Goal: Navigation & Orientation: Find specific page/section

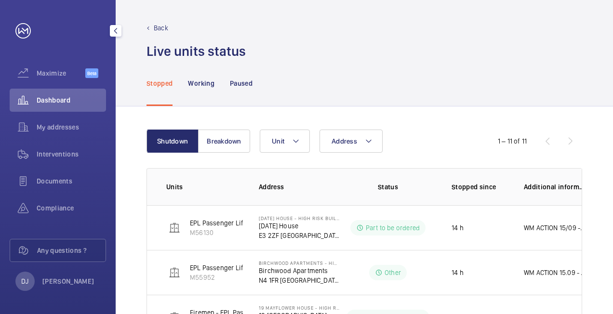
click at [63, 98] on span "Dashboard" at bounding box center [71, 100] width 69 height 10
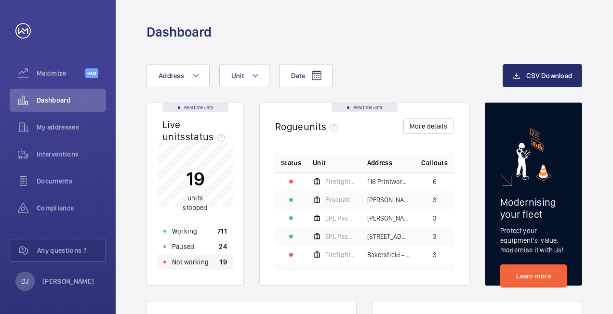
click at [210, 259] on div "Not working 19" at bounding box center [195, 261] width 75 height 15
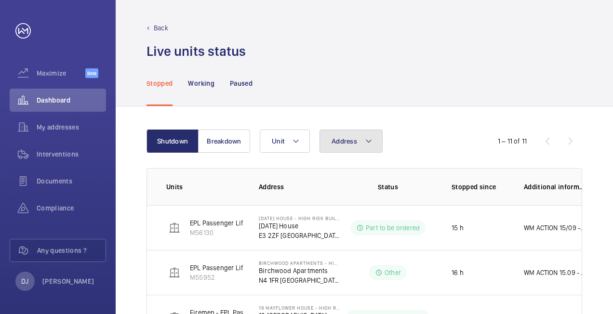
click at [361, 145] on button "Address" at bounding box center [351, 141] width 63 height 23
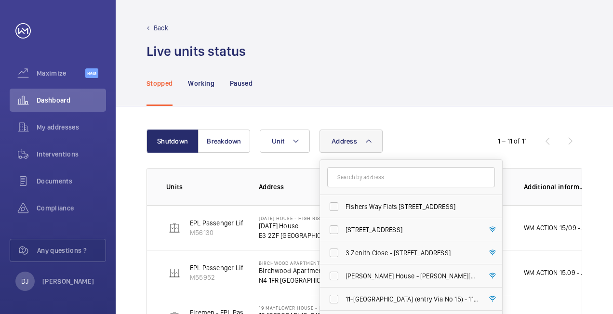
click at [360, 173] on input "text" at bounding box center [411, 177] width 168 height 20
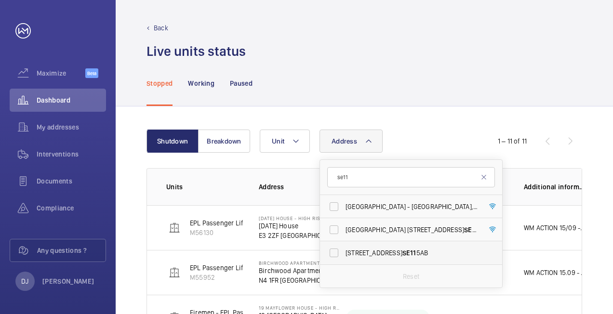
type input "se11"
drag, startPoint x: 376, startPoint y: 250, endPoint x: 373, endPoint y: 239, distance: 11.5
click at [376, 250] on span "[STREET_ADDRESS]" at bounding box center [412, 253] width 133 height 10
click at [344, 250] on input "[STREET_ADDRESS]" at bounding box center [333, 252] width 19 height 19
checkbox input "true"
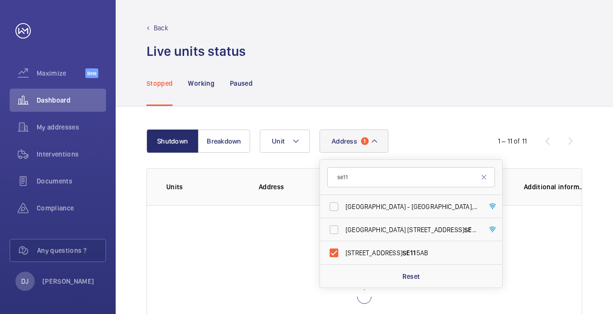
click at [433, 118] on div "Shutdown Breakdown Address [STREET_ADDRESS][GEOGRAPHIC_DATA][DATE] [STREET_ADDR…" at bounding box center [364, 259] width 497 height 305
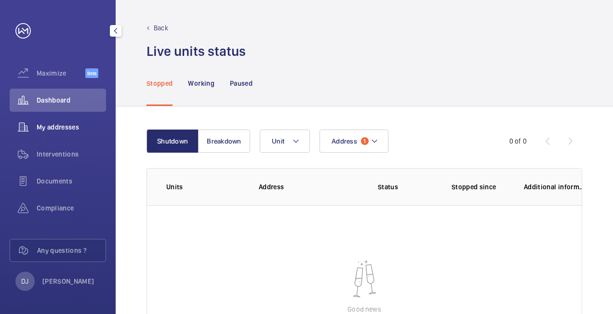
click at [82, 130] on span "My addresses" at bounding box center [71, 127] width 69 height 10
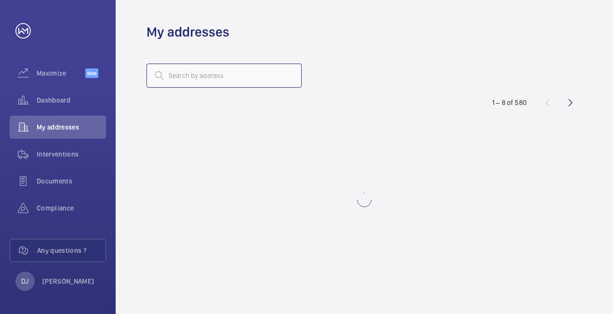
click at [258, 82] on input "text" at bounding box center [224, 76] width 155 height 24
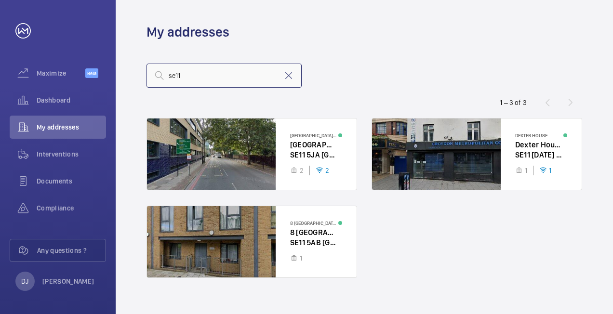
type input "se11"
click at [418, 59] on wm-front-address-list "se11 1 – [GEOGRAPHIC_DATA] [STREET_ADDRESS] 2 2 [GEOGRAPHIC_DATA][STREET_ADDRES…" at bounding box center [364, 183] width 497 height 285
click at [220, 78] on input "se11" at bounding box center [224, 76] width 155 height 24
click at [295, 77] on input "se11" at bounding box center [224, 76] width 155 height 24
click at [292, 76] on mat-icon at bounding box center [289, 76] width 12 height 12
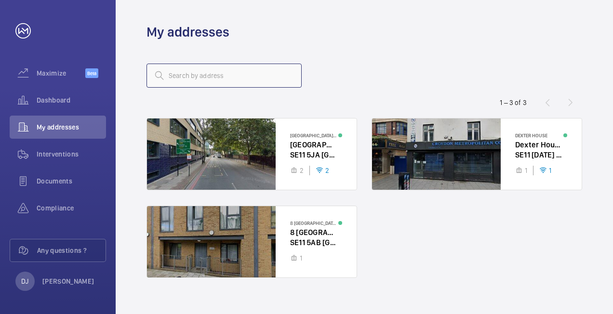
click at [256, 76] on input "text" at bounding box center [224, 76] width 155 height 24
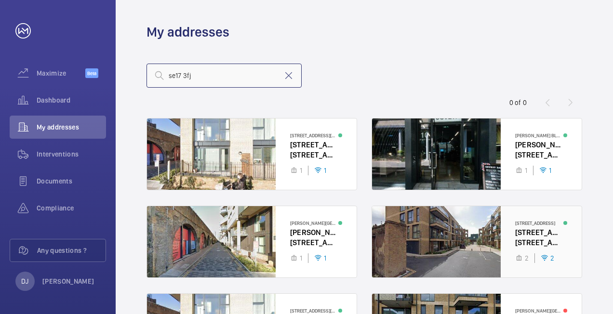
type input "se17 3fj"
click at [523, 241] on div at bounding box center [477, 241] width 210 height 71
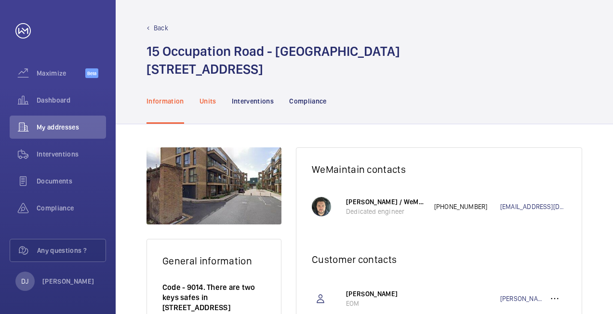
click at [214, 106] on div "Units" at bounding box center [208, 101] width 17 height 46
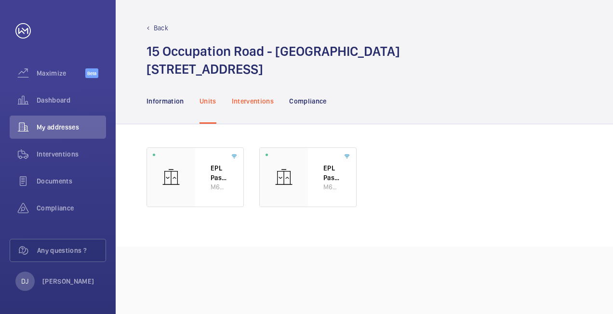
click at [254, 98] on p "Interventions" at bounding box center [253, 101] width 42 height 10
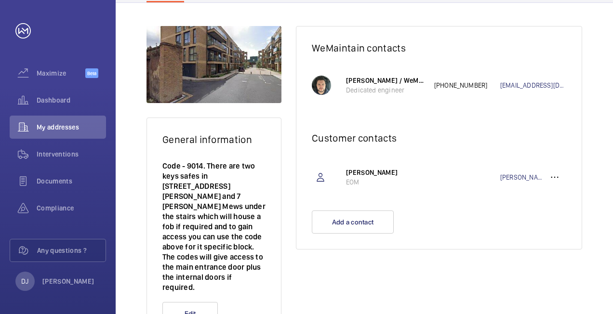
scroll to position [141, 0]
